Goal: Task Accomplishment & Management: Manage account settings

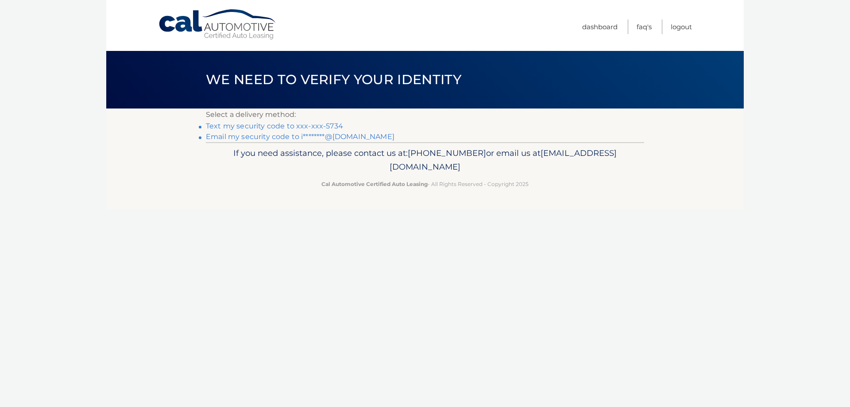
click at [306, 126] on link "Text my security code to xxx-xxx-5734" at bounding box center [274, 126] width 137 height 8
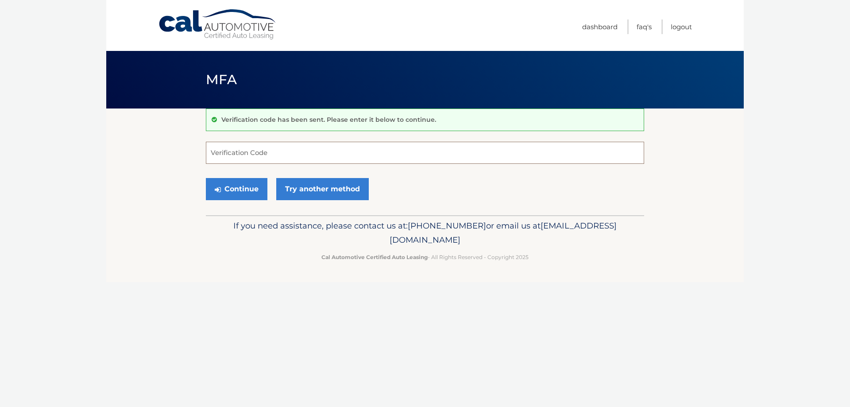
click at [291, 151] on input "Verification Code" at bounding box center [425, 153] width 438 height 22
type input "304225"
click at [250, 191] on button "Continue" at bounding box center [237, 189] width 62 height 22
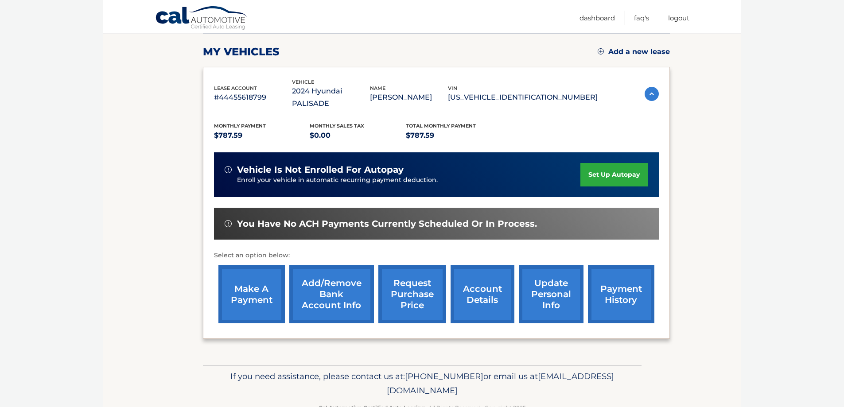
scroll to position [130, 0]
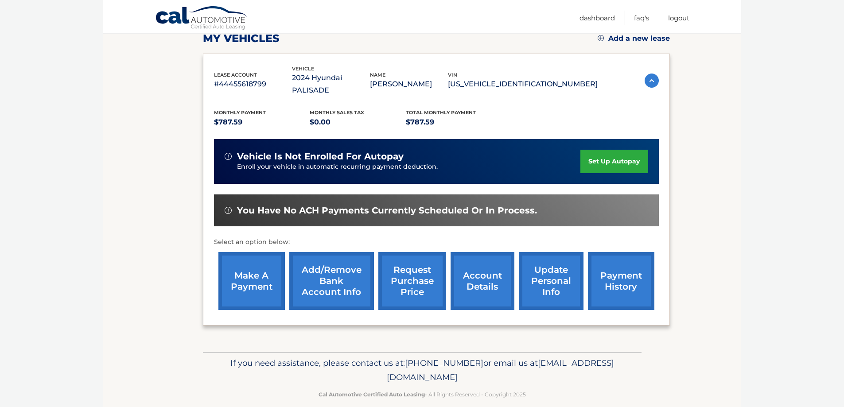
click at [235, 272] on link "make a payment" at bounding box center [251, 281] width 66 height 58
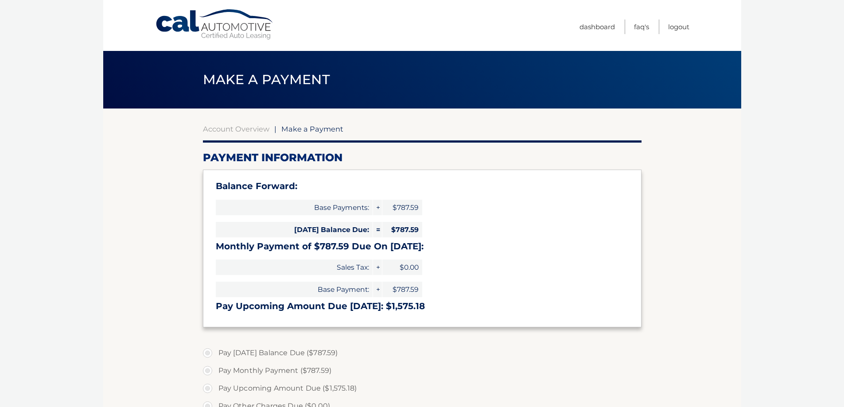
select select "ZjIzMTQwZTMtMDFhYi00ZGE5LWFkNWMtZDM3MmY2NTJhZjA0"
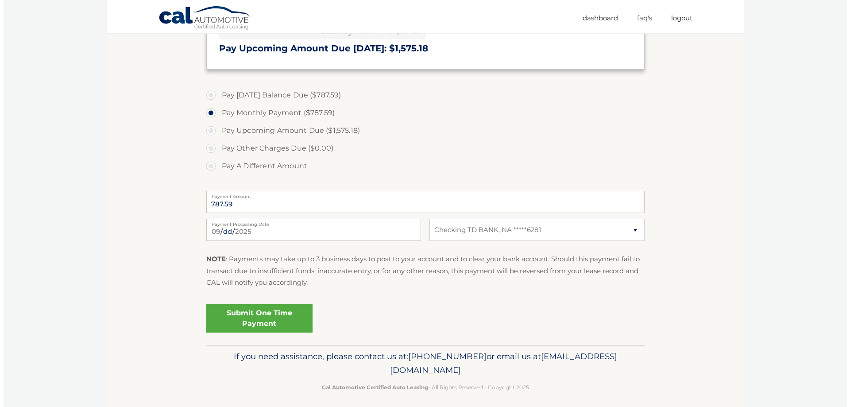
scroll to position [263, 0]
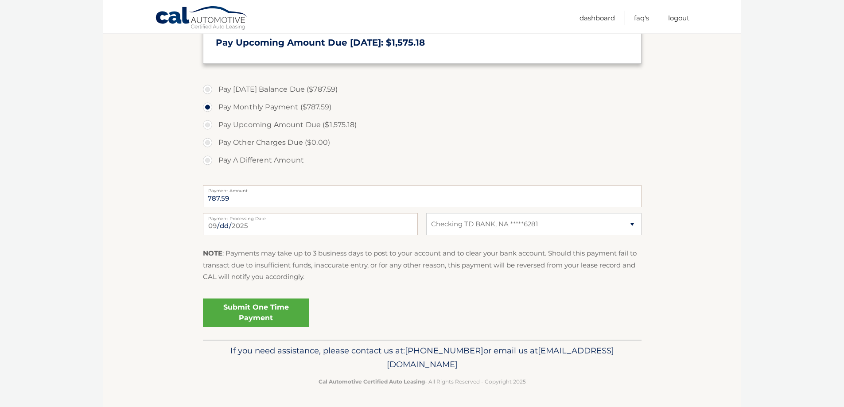
click at [267, 305] on link "Submit One Time Payment" at bounding box center [256, 312] width 106 height 28
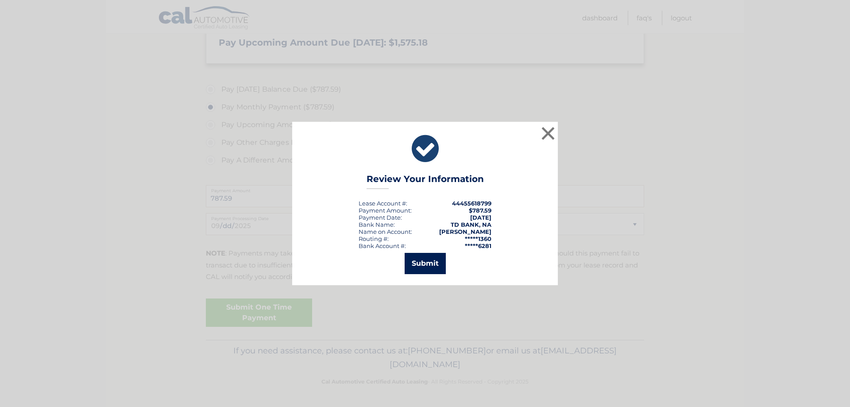
click at [427, 261] on button "Submit" at bounding box center [425, 263] width 41 height 21
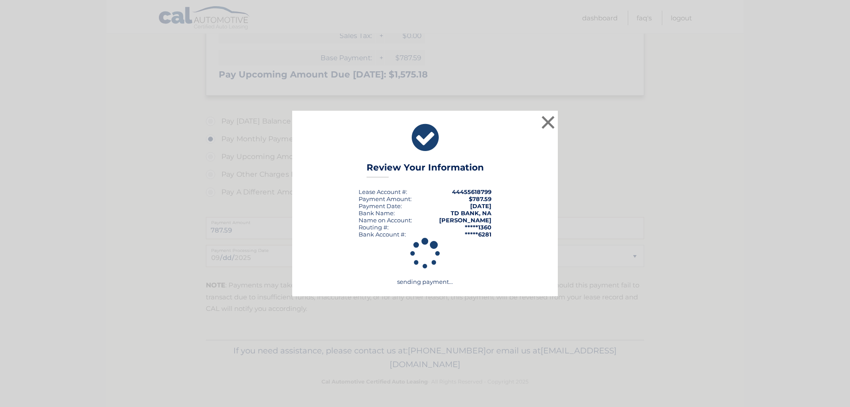
scroll to position [232, 0]
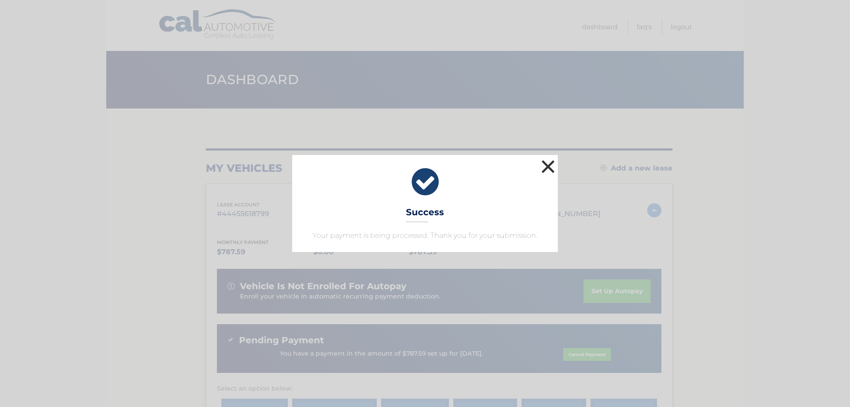
click at [552, 166] on button "×" at bounding box center [548, 167] width 18 height 18
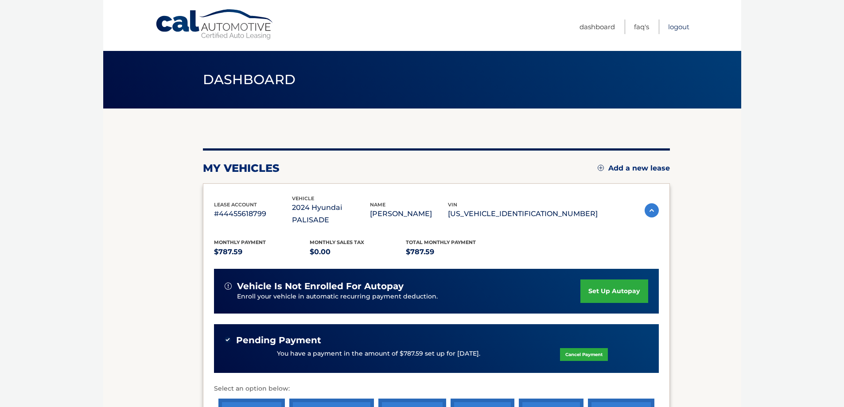
click at [671, 27] on link "Logout" at bounding box center [678, 26] width 21 height 15
